Goal: Check status: Check status

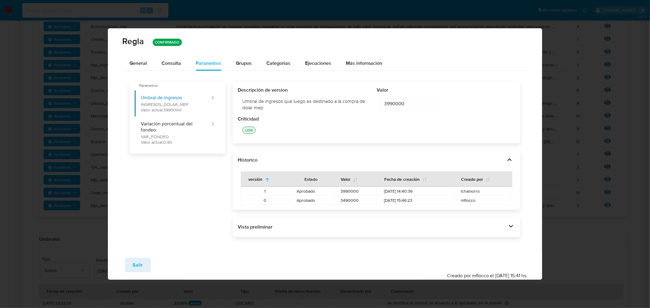
drag, startPoint x: 136, startPoint y: 266, endPoint x: 87, endPoint y: 29, distance: 242.0
click at [136, 266] on span "Salir" at bounding box center [138, 265] width 10 height 13
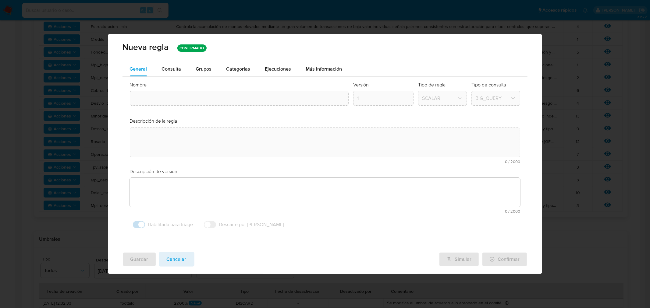
type input "Dolar_mep"
type textarea "Detectar usuarios que realicen compras de dólar mep con fondos recibidos previa…"
type textarea "User con concentración de cobros/fondeos con account fund, money_tranfer y tick…"
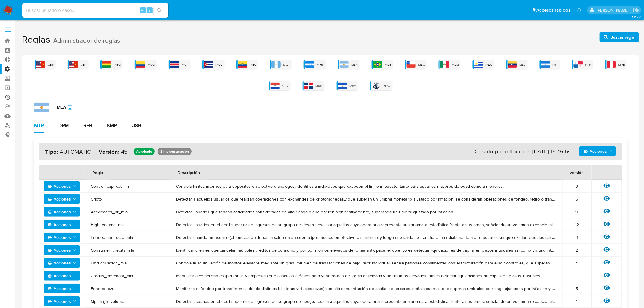
click at [6, 97] on link "Ejecuciones automáticas" at bounding box center [36, 97] width 72 height 9
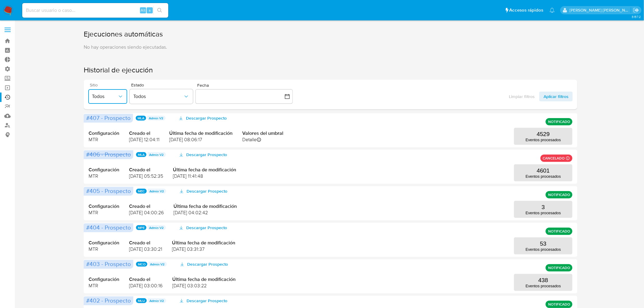
click at [112, 97] on span "Todos" at bounding box center [105, 96] width 26 height 6
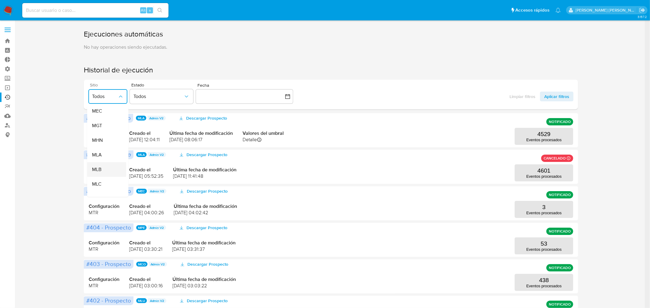
scroll to position [101, 0]
click at [102, 144] on div "MLA" at bounding box center [105, 143] width 26 height 15
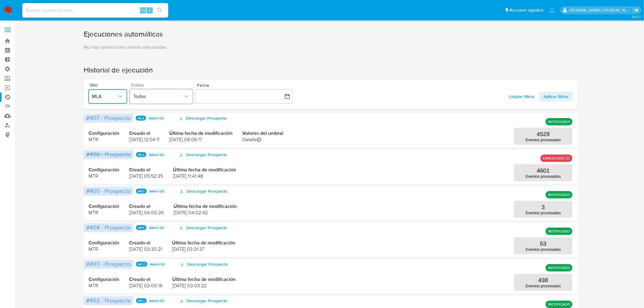
click at [147, 102] on button "Todos" at bounding box center [161, 96] width 63 height 15
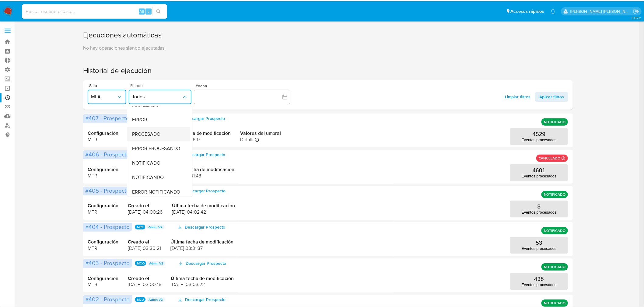
scroll to position [34, 0]
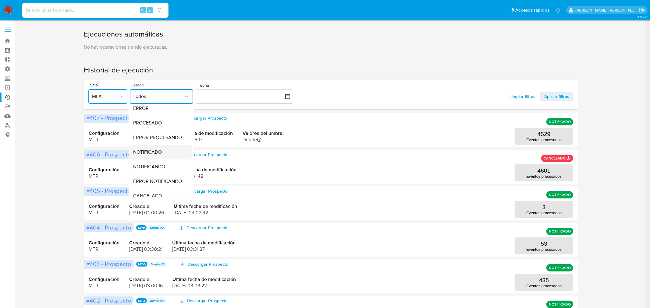
click at [155, 153] on span "NOTIFICADO" at bounding box center [147, 152] width 29 height 6
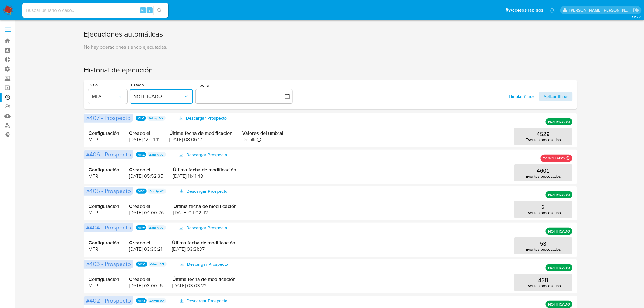
click at [549, 95] on span "Aplicar filtros" at bounding box center [556, 97] width 25 height 10
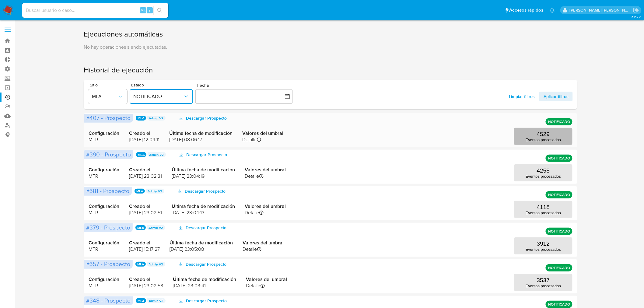
click at [528, 139] on p "Eventos procesados" at bounding box center [543, 140] width 35 height 5
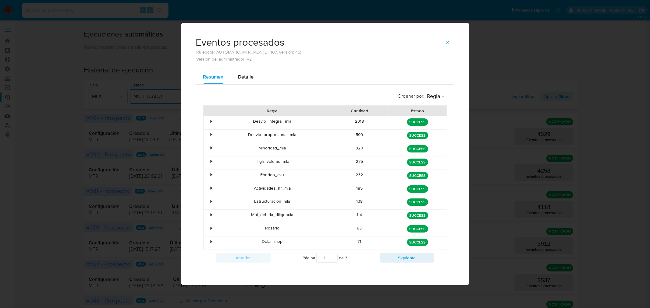
click at [213, 122] on div "•" at bounding box center [208, 122] width 11 height 13
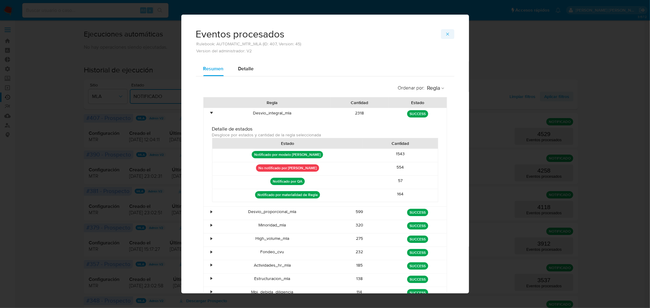
click at [445, 35] on icon "button" at bounding box center [447, 34] width 5 height 5
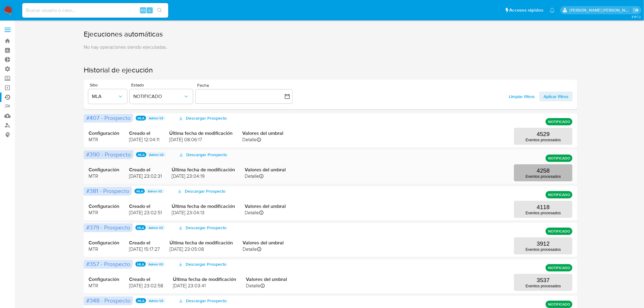
click at [552, 175] on p "Eventos procesados" at bounding box center [543, 176] width 35 height 5
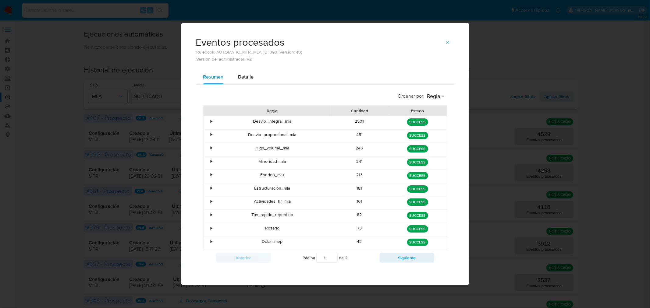
click at [213, 120] on div "•" at bounding box center [208, 122] width 11 height 13
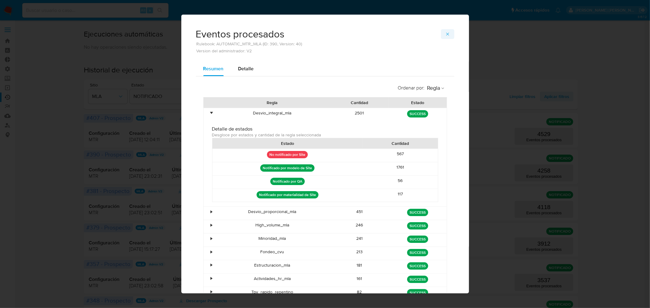
click at [445, 37] on span "button" at bounding box center [447, 34] width 5 height 9
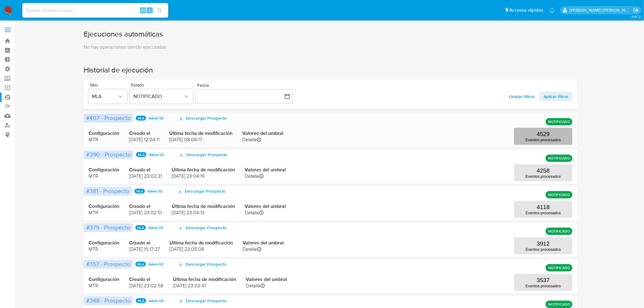
click at [551, 138] on p "Eventos procesados" at bounding box center [543, 140] width 35 height 5
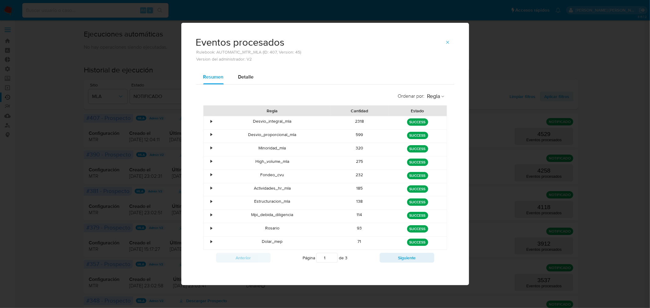
click at [212, 124] on div "•" at bounding box center [208, 122] width 11 height 13
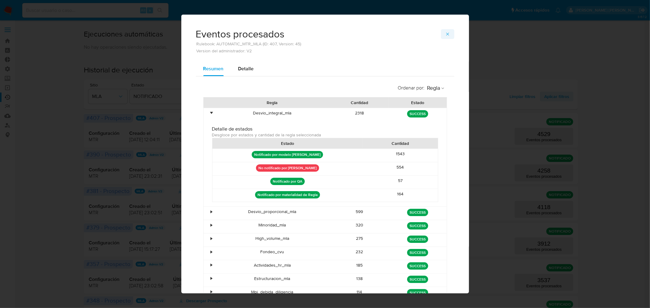
click at [447, 34] on icon "button" at bounding box center [447, 34] width 5 height 5
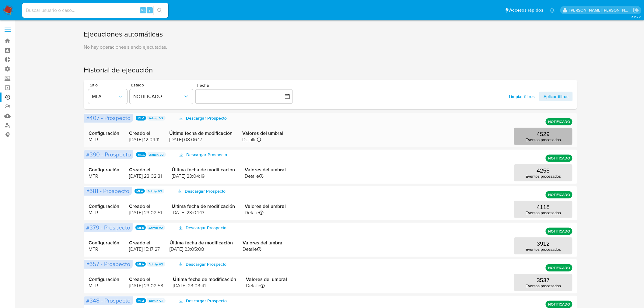
click at [534, 132] on button "4529 Eventos procesados" at bounding box center [543, 136] width 58 height 17
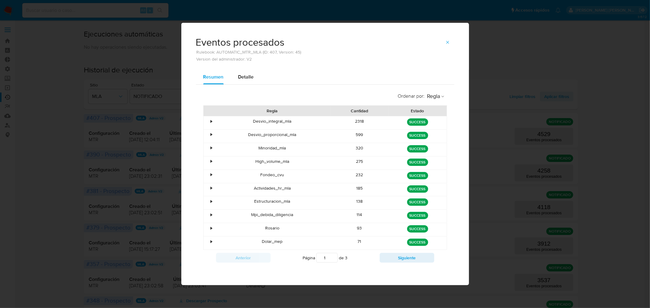
click at [211, 188] on div "•" at bounding box center [212, 188] width 2 height 6
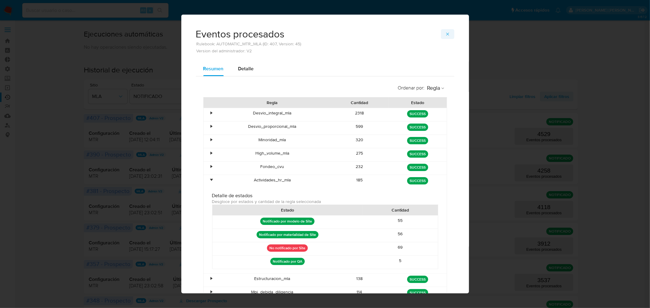
click at [445, 33] on icon "button" at bounding box center [447, 34] width 5 height 5
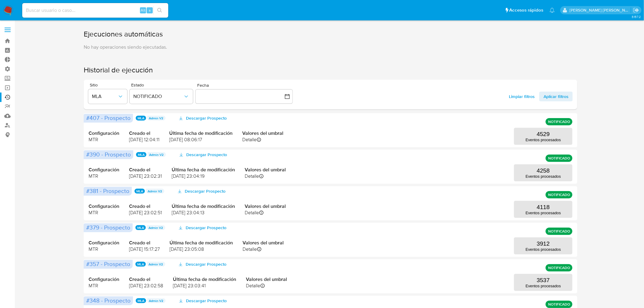
click at [619, 105] on div "Ejecuciones automáticas No hay operaciones siendo ejecutadas. Historial de ejec…" at bounding box center [331, 262] width 618 height 467
